Goal: Task Accomplishment & Management: Use online tool/utility

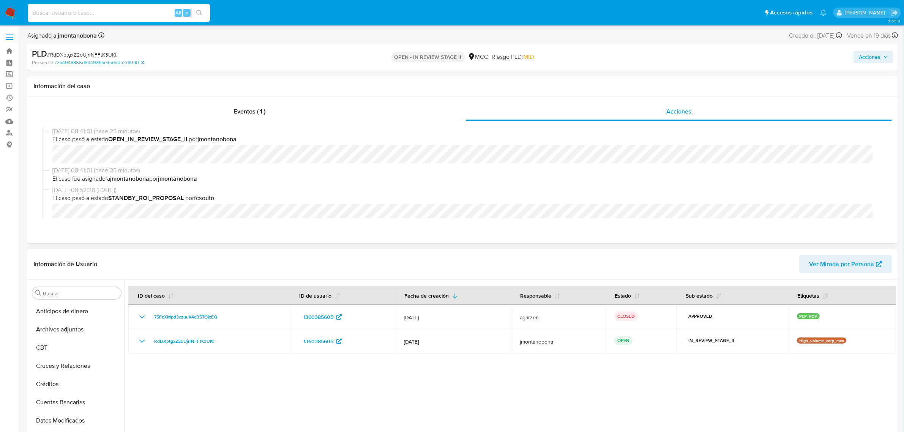
scroll to position [178, 0]
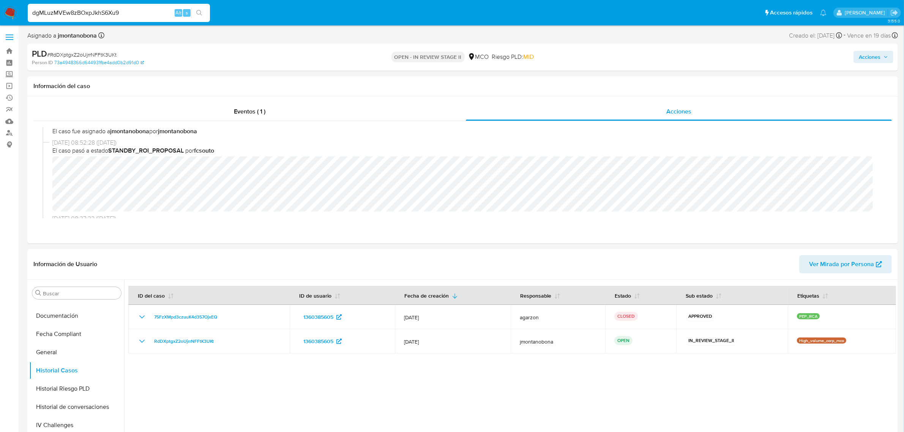
type input "dgMLuzMVEw8zBOxpJkhS6Xu9"
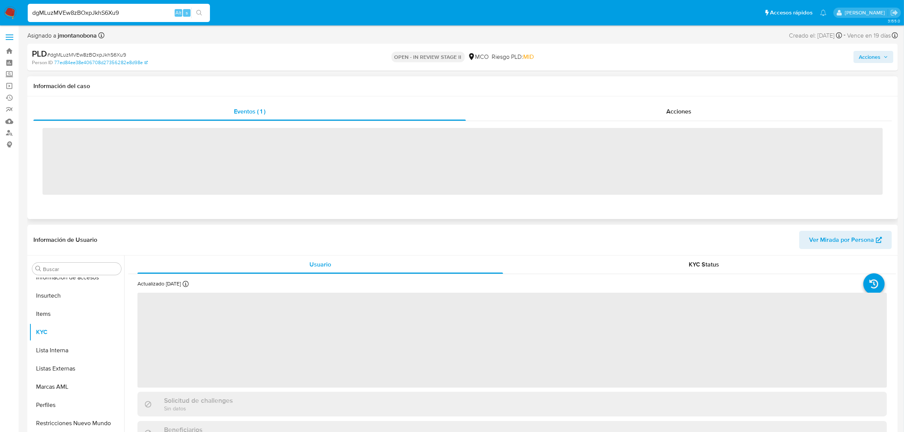
scroll to position [320, 0]
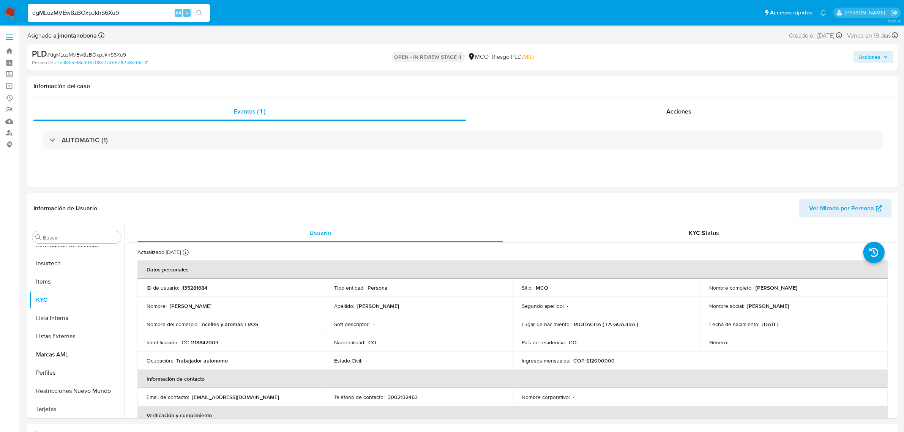
select select "10"
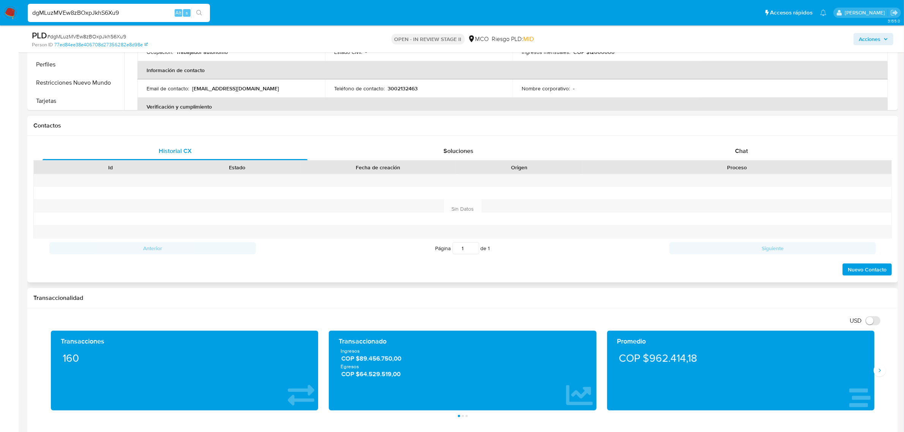
scroll to position [280, 0]
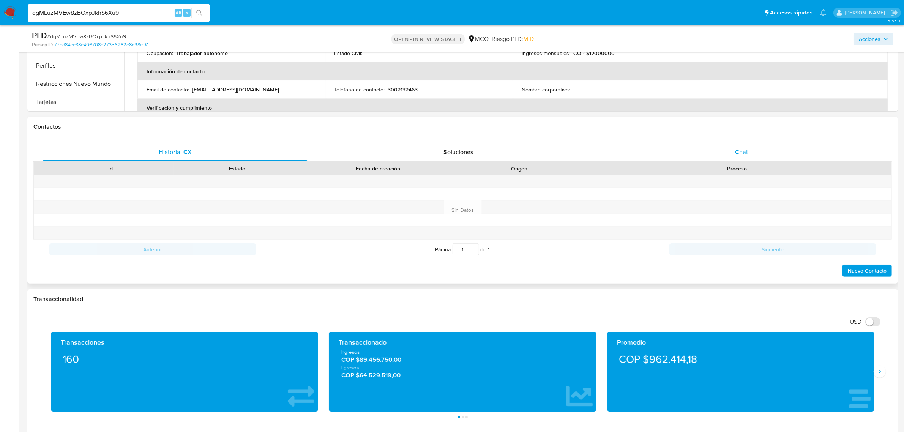
click at [743, 149] on span "Chat" at bounding box center [741, 152] width 13 height 9
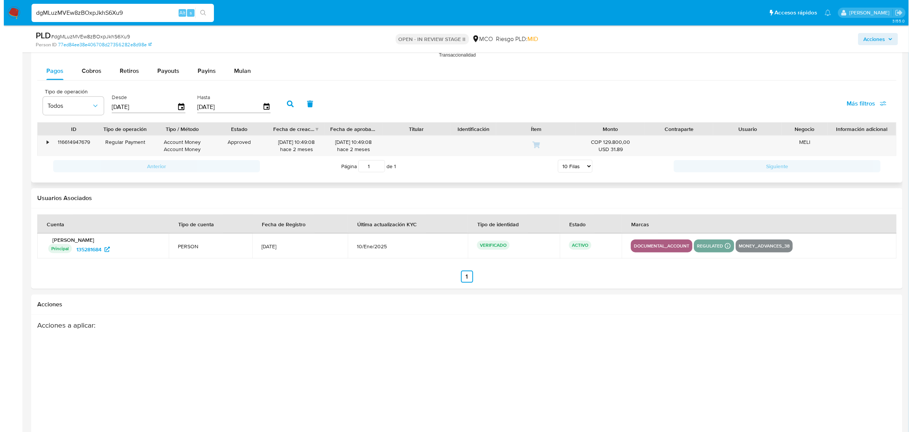
scroll to position [1156, 0]
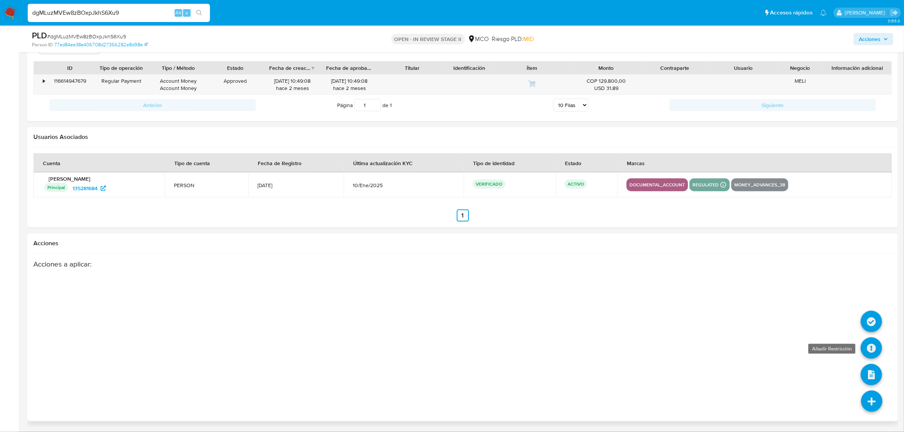
click at [870, 346] on icon at bounding box center [871, 348] width 21 height 21
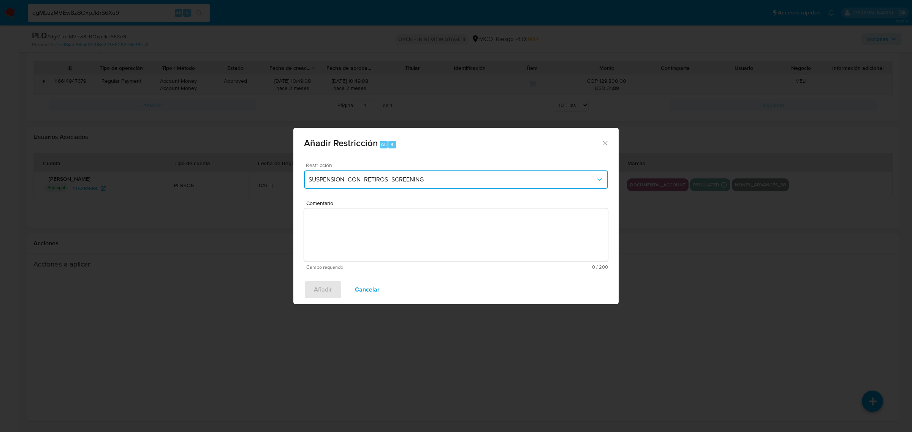
click at [445, 182] on span "SUSPENSION_CON_RETIROS_SCREENING" at bounding box center [451, 180] width 287 height 8
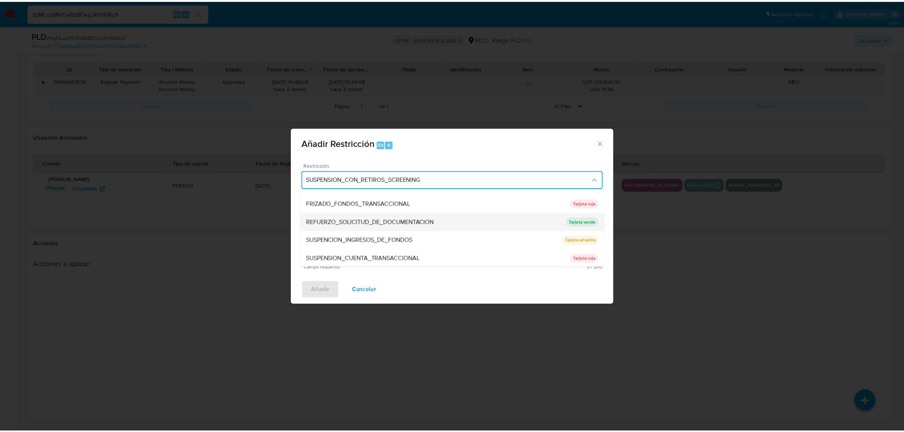
scroll to position [70, 0]
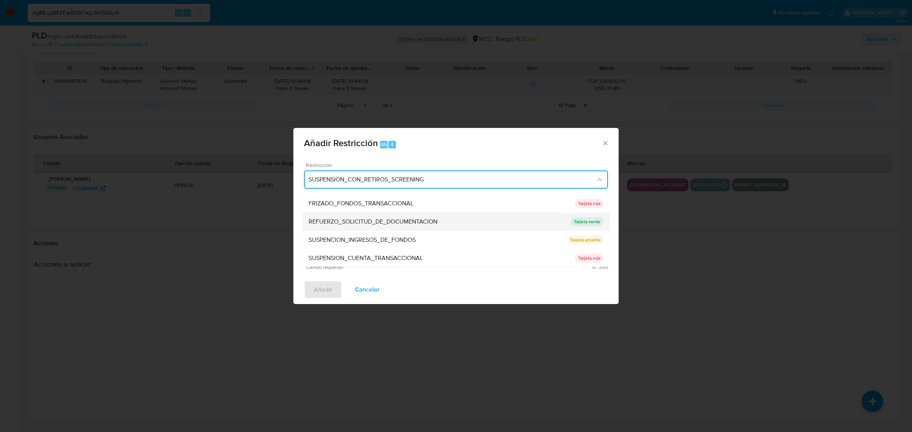
click at [383, 224] on span "REFUERZO_SOLICITUD_DE_DOCUMENTACION" at bounding box center [372, 222] width 129 height 8
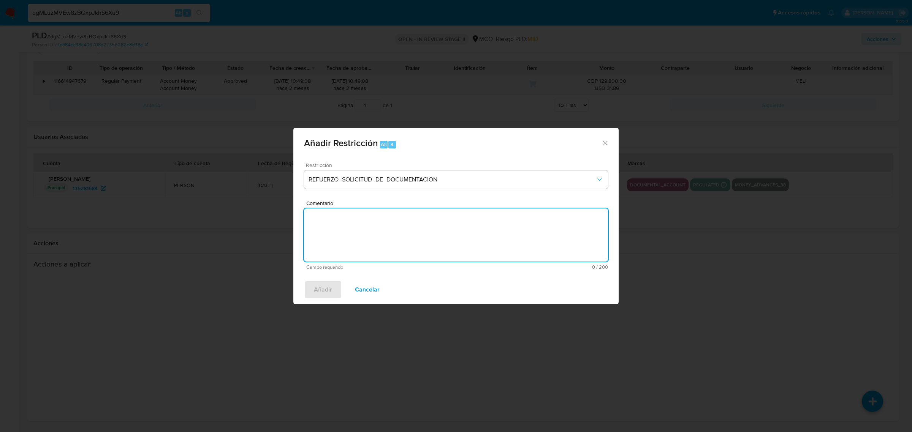
click at [408, 235] on textarea "Comentario" at bounding box center [456, 235] width 304 height 53
type textarea "Refuerzo solicitud de documentación"
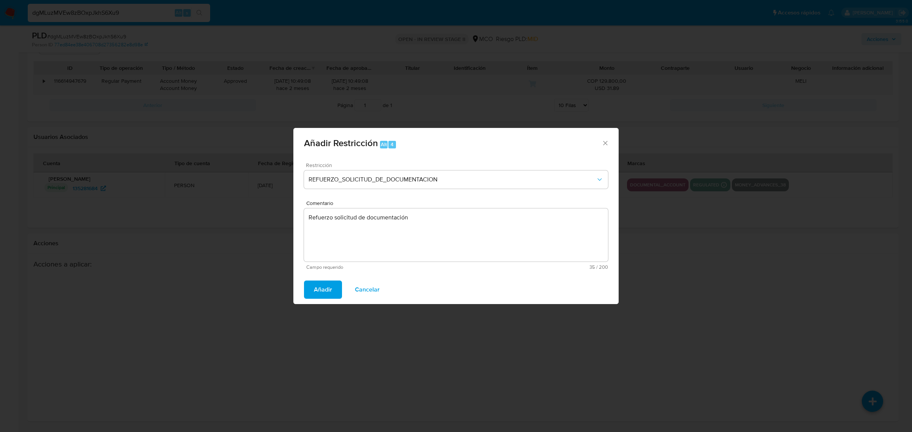
click at [329, 292] on span "Añadir" at bounding box center [323, 289] width 18 height 17
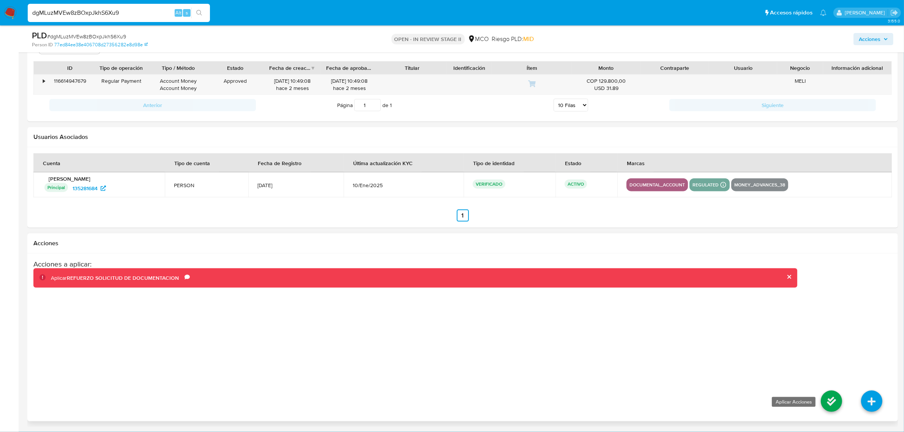
click at [833, 403] on icon at bounding box center [831, 401] width 21 height 21
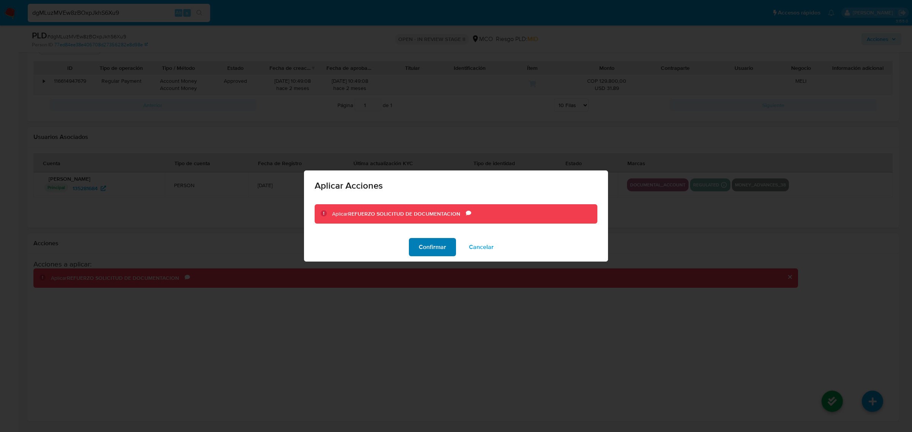
click at [437, 247] on span "Confirmar" at bounding box center [432, 247] width 27 height 17
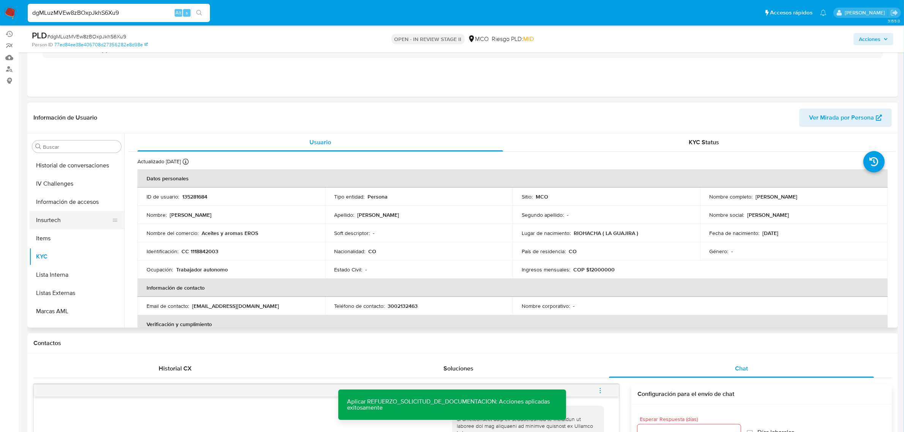
scroll to position [320, 0]
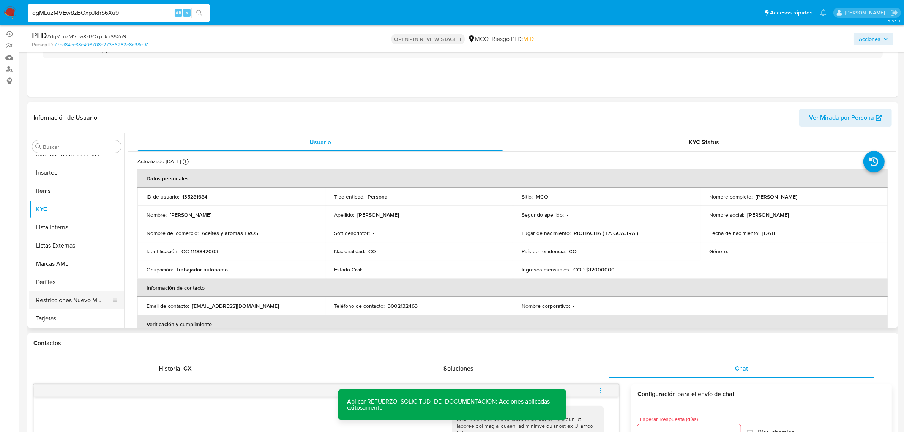
click at [68, 301] on button "Restricciones Nuevo Mundo" at bounding box center [73, 300] width 89 height 18
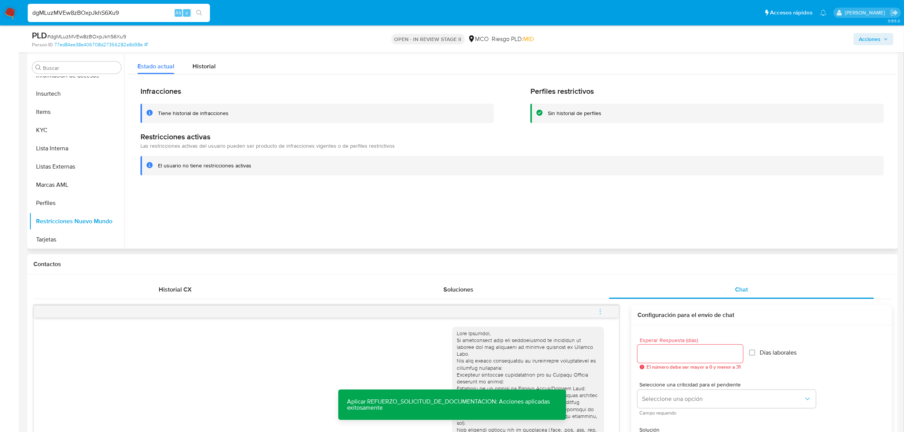
scroll to position [111, 0]
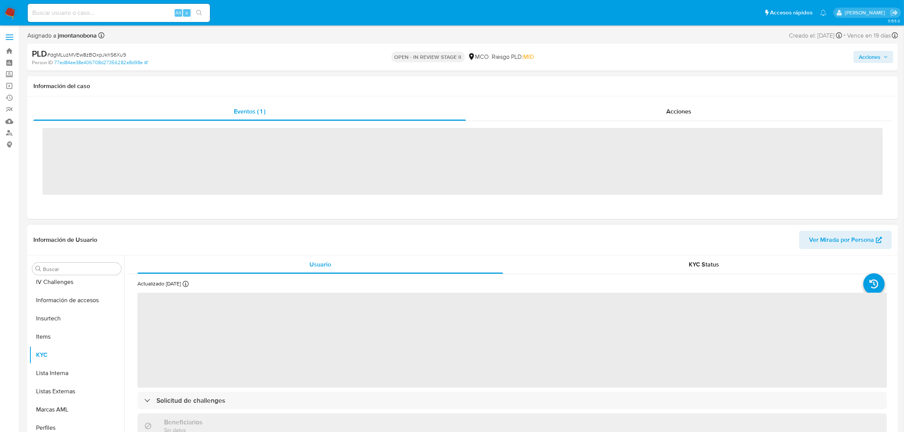
scroll to position [320, 0]
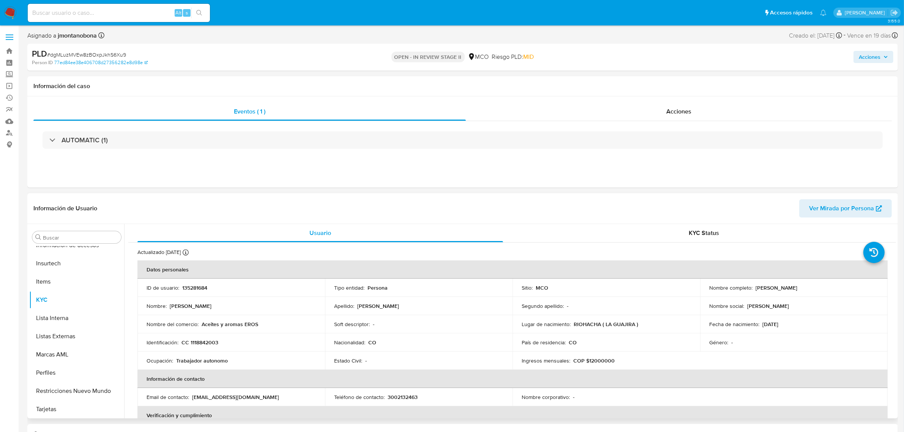
select select "10"
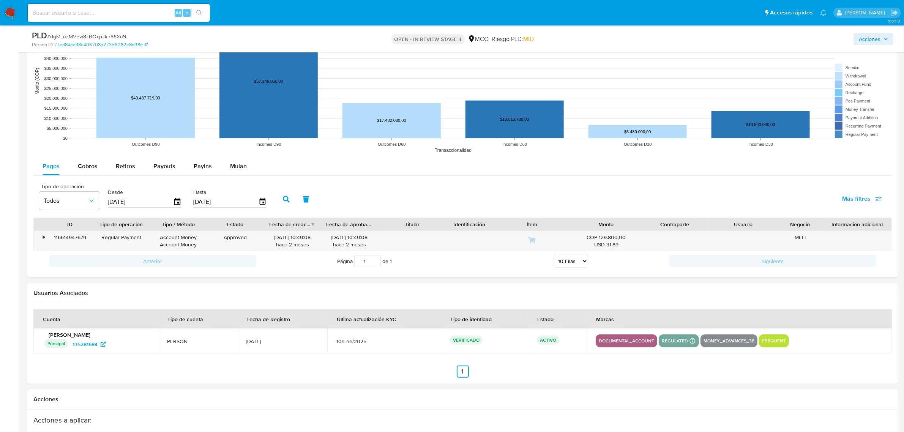
scroll to position [897, 0]
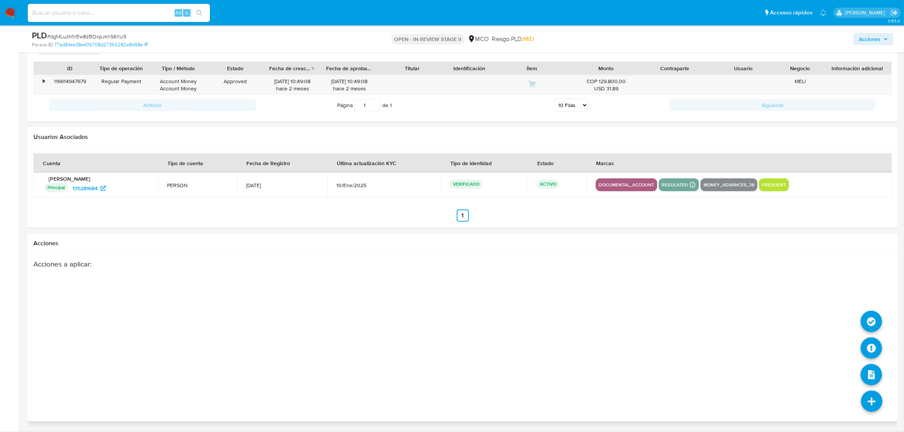
click at [869, 406] on icon at bounding box center [871, 401] width 21 height 21
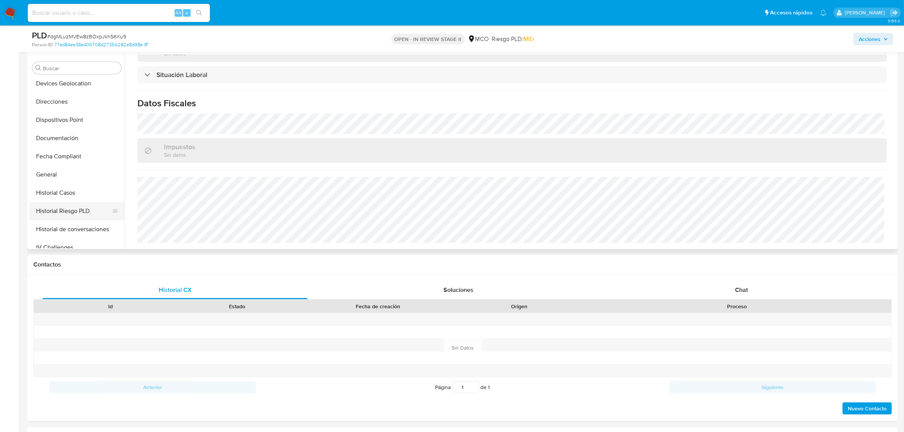
scroll to position [225, 0]
click at [58, 100] on button "Historial Casos" at bounding box center [73, 98] width 89 height 18
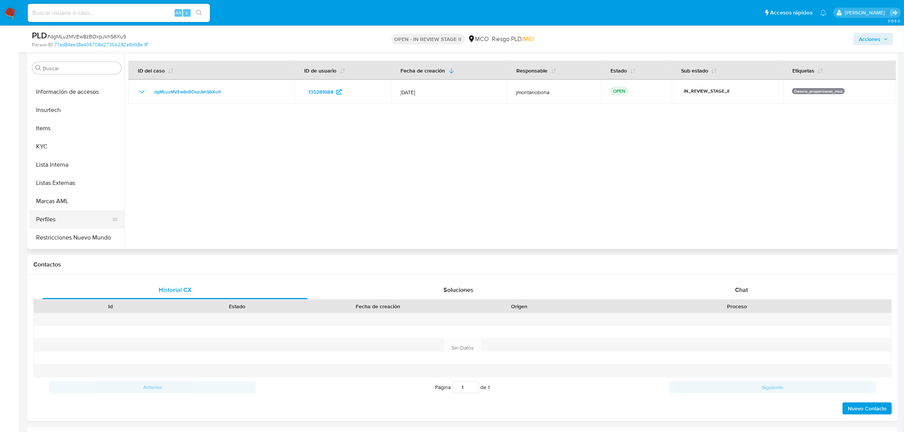
scroll to position [320, 0]
click at [69, 224] on button "Restricciones Nuevo Mundo" at bounding box center [73, 222] width 89 height 18
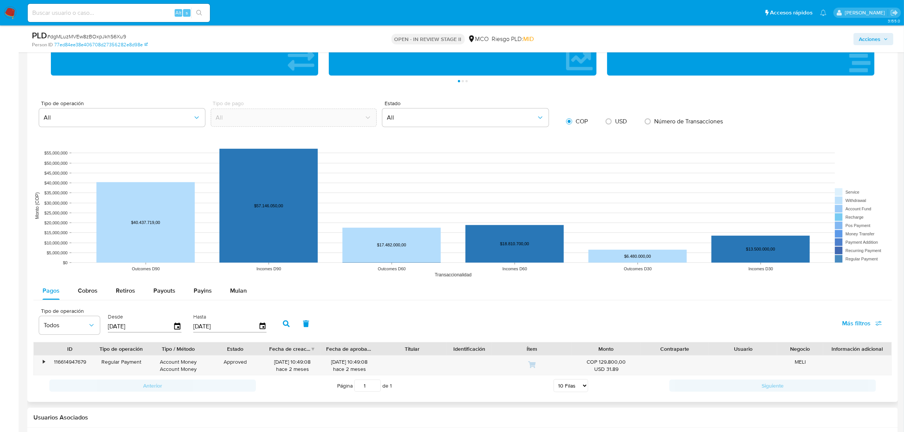
scroll to position [617, 0]
